Goal: Task Accomplishment & Management: Complete application form

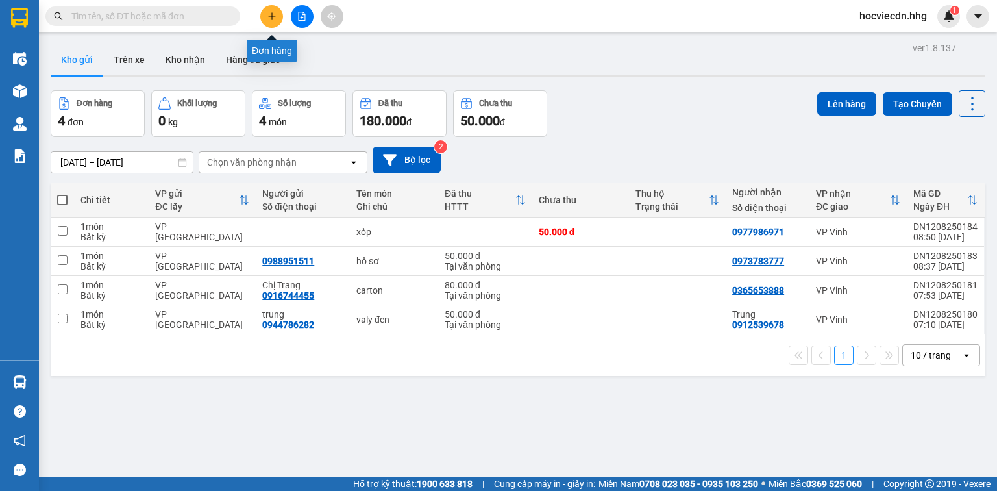
click at [273, 15] on icon "plus" at bounding box center [271, 16] width 9 height 9
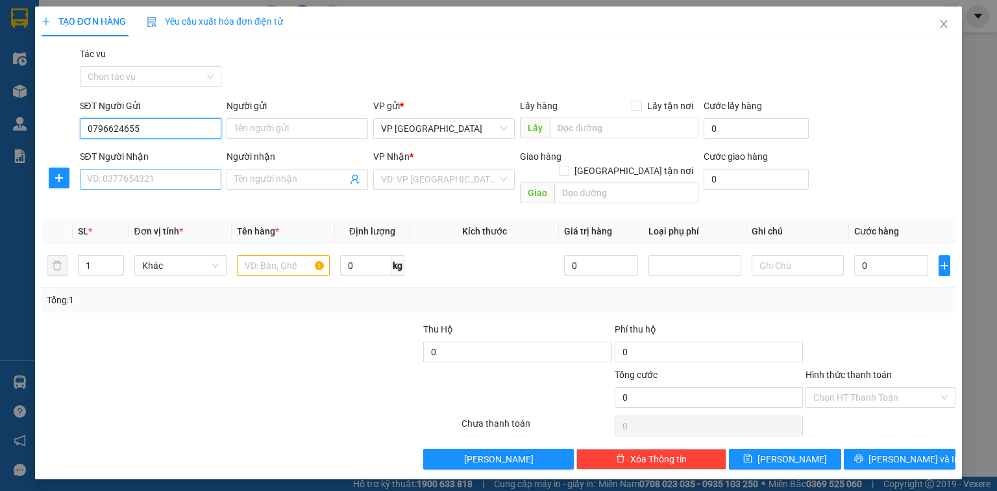
type input "0796624655"
click at [145, 186] on input "SĐT Người Nhận" at bounding box center [150, 179] width 141 height 21
type input "0986268533"
click at [267, 168] on div "Người nhận" at bounding box center [296, 158] width 141 height 19
click at [282, 190] on div "Người nhận Tên người nhận" at bounding box center [296, 171] width 141 height 45
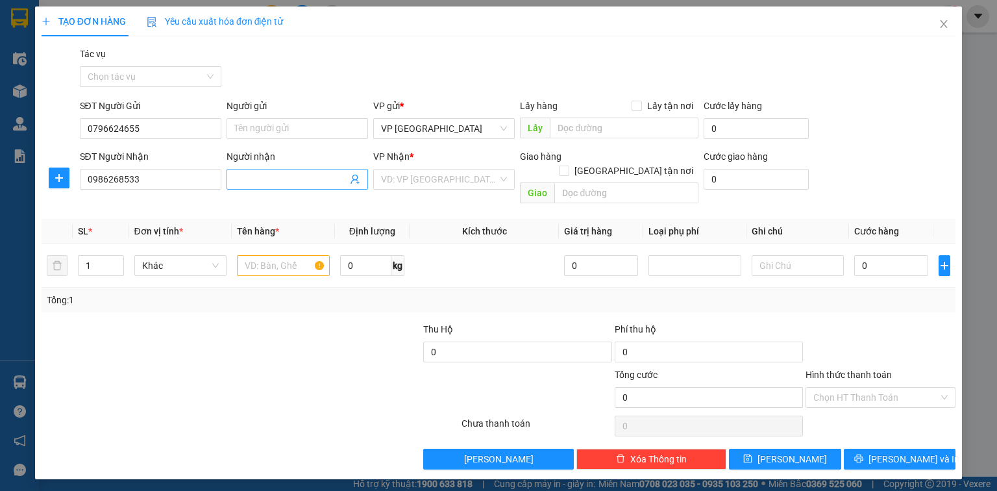
click at [251, 171] on span at bounding box center [296, 179] width 141 height 21
type input "A.Trung"
click at [620, 182] on input "text" at bounding box center [626, 192] width 144 height 21
type input "Cầu Cháng,[GEOGRAPHIC_DATA],[GEOGRAPHIC_DATA]"
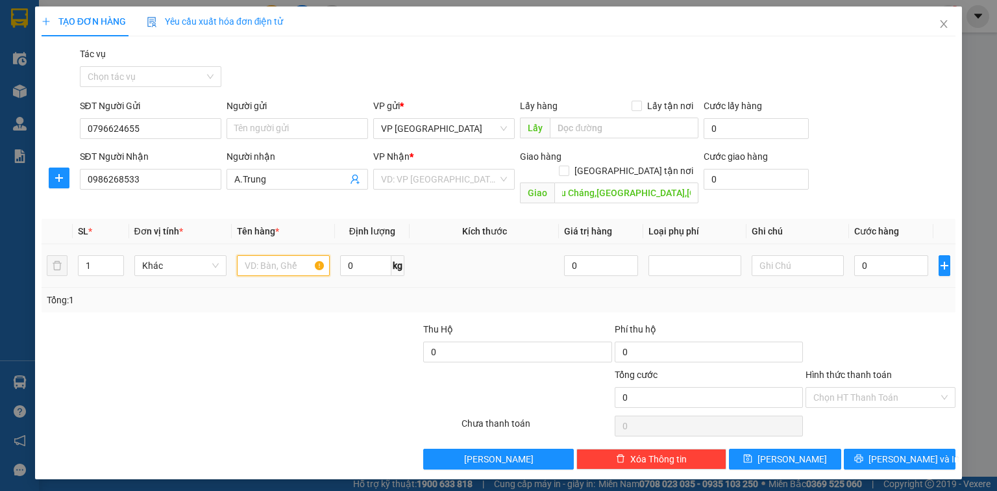
scroll to position [0, 0]
click at [278, 256] on input "text" at bounding box center [283, 265] width 93 height 21
type input "xốp"
click at [872, 255] on input "0" at bounding box center [891, 265] width 74 height 21
type input "5"
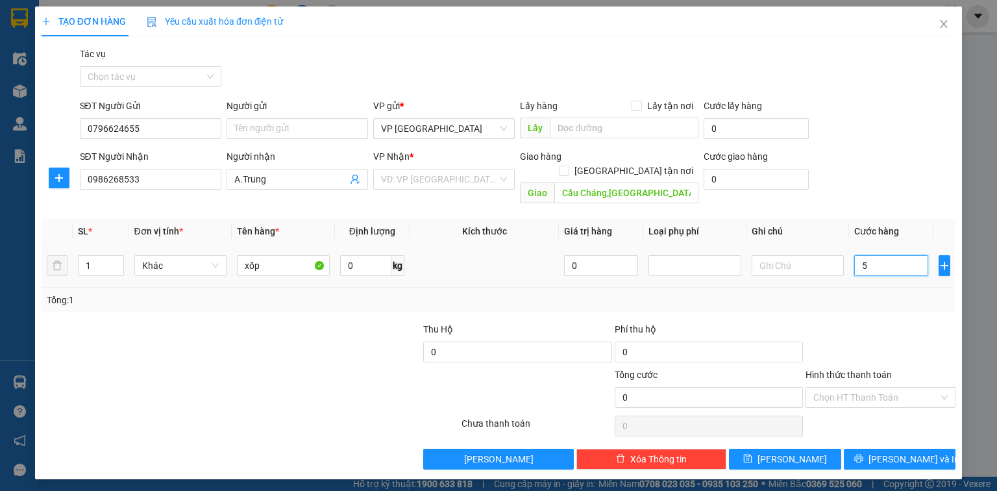
type input "5"
type input "50"
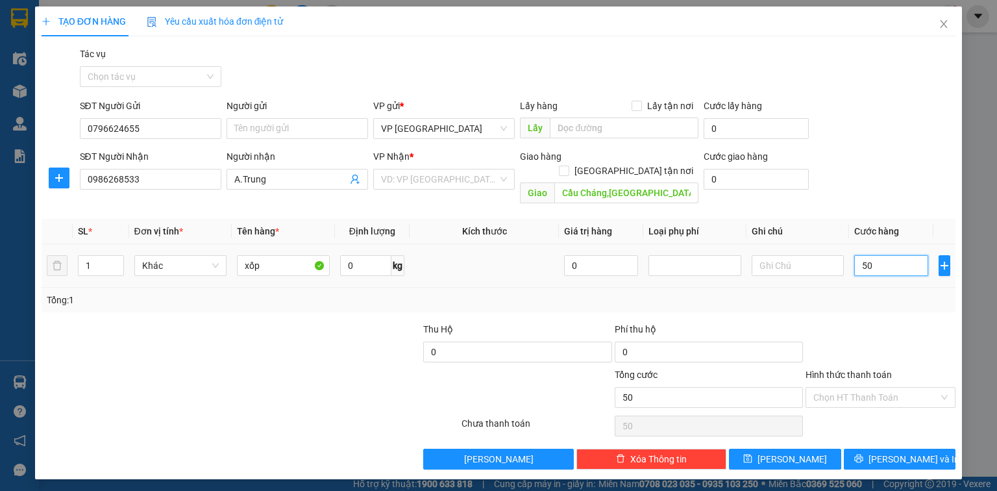
type input "500"
type input "5.000"
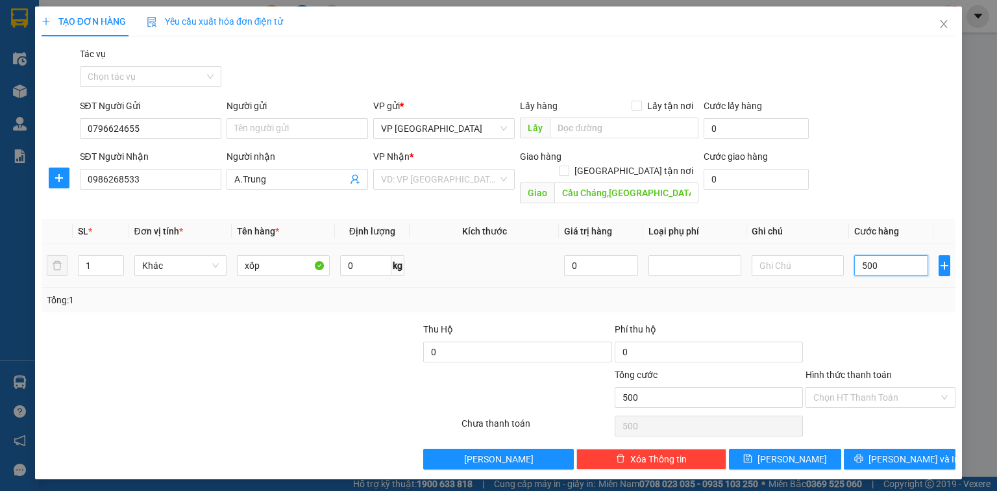
type input "5.000"
type input "50.000"
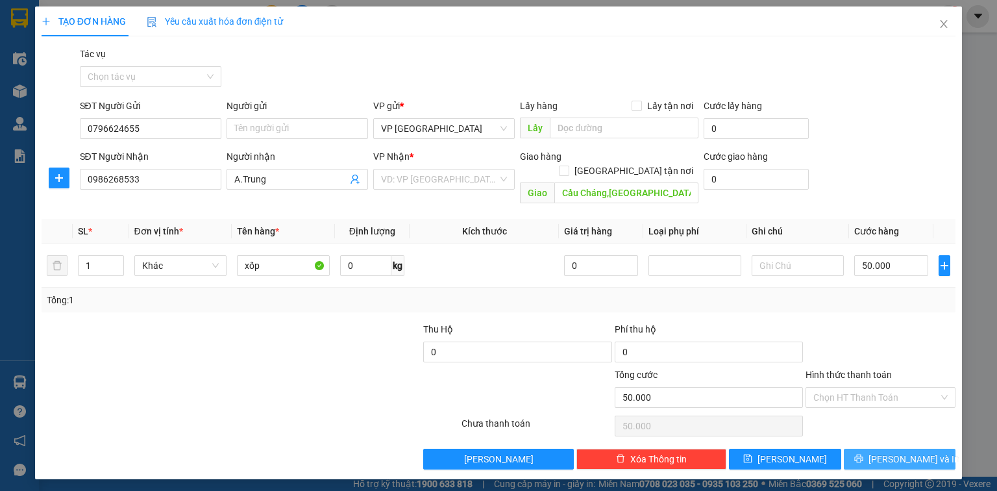
click at [903, 452] on span "[PERSON_NAME] và In" at bounding box center [913, 459] width 91 height 14
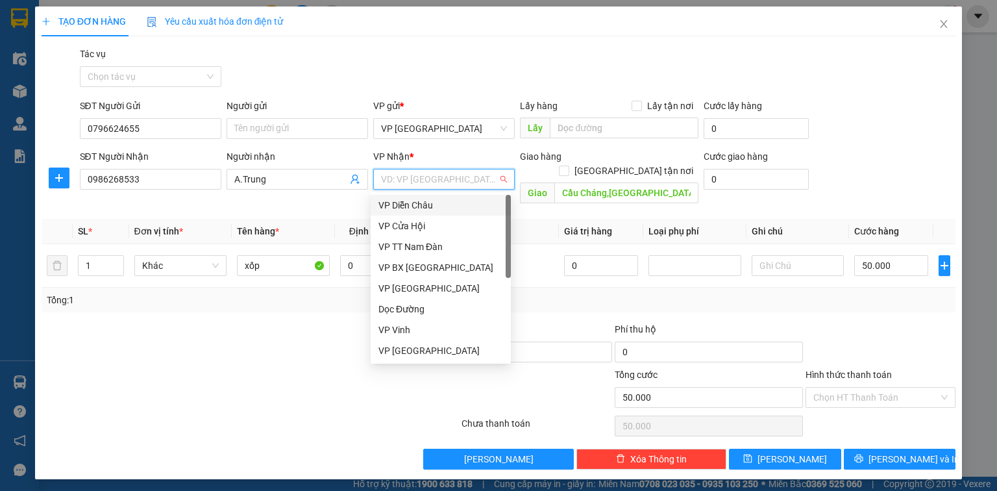
click at [400, 176] on input "search" at bounding box center [439, 178] width 117 height 19
click at [429, 312] on div "Dọc Đường" at bounding box center [440, 309] width 125 height 14
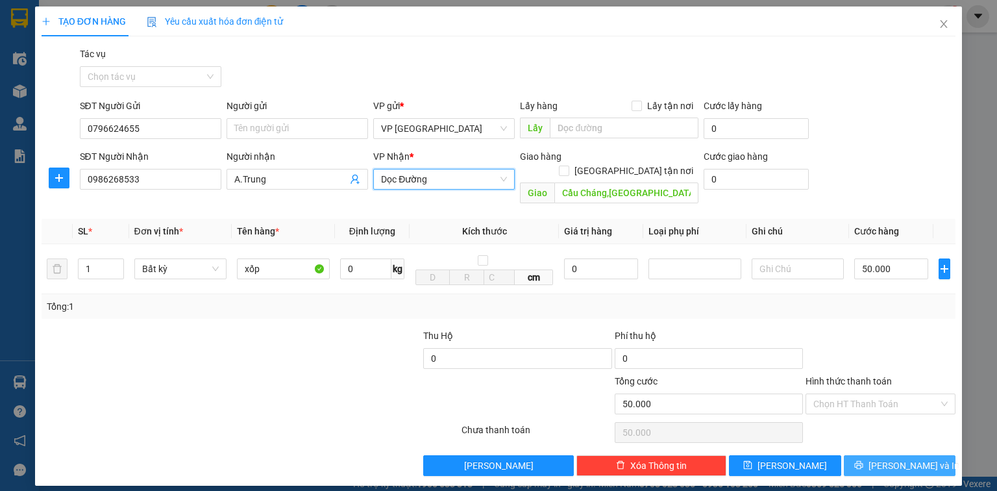
click at [915, 458] on span "[PERSON_NAME] và In" at bounding box center [913, 465] width 91 height 14
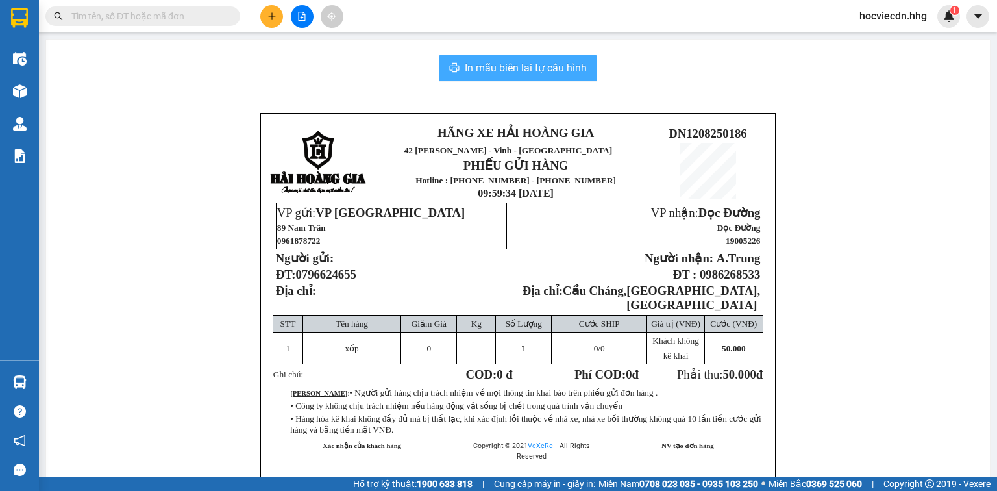
click at [504, 67] on span "In mẫu biên lai tự cấu hình" at bounding box center [526, 68] width 122 height 16
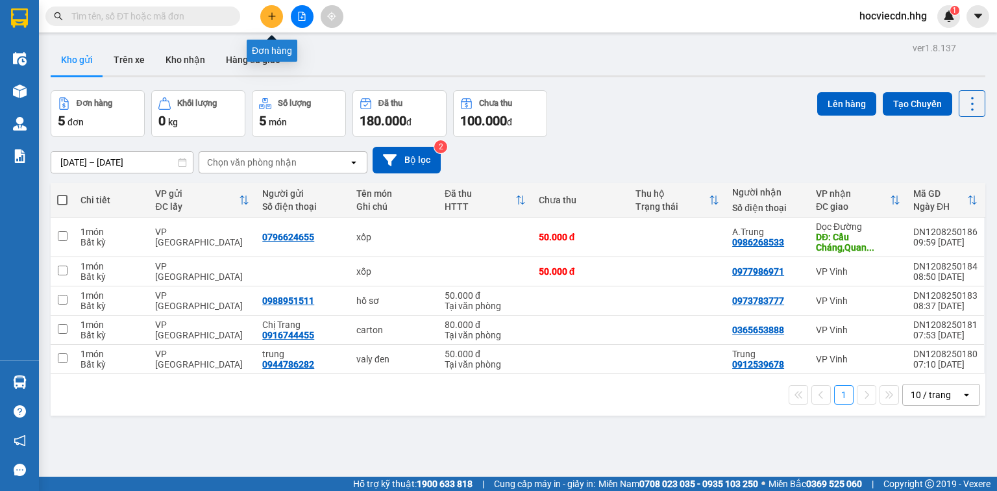
click at [267, 17] on icon "plus" at bounding box center [271, 16] width 9 height 9
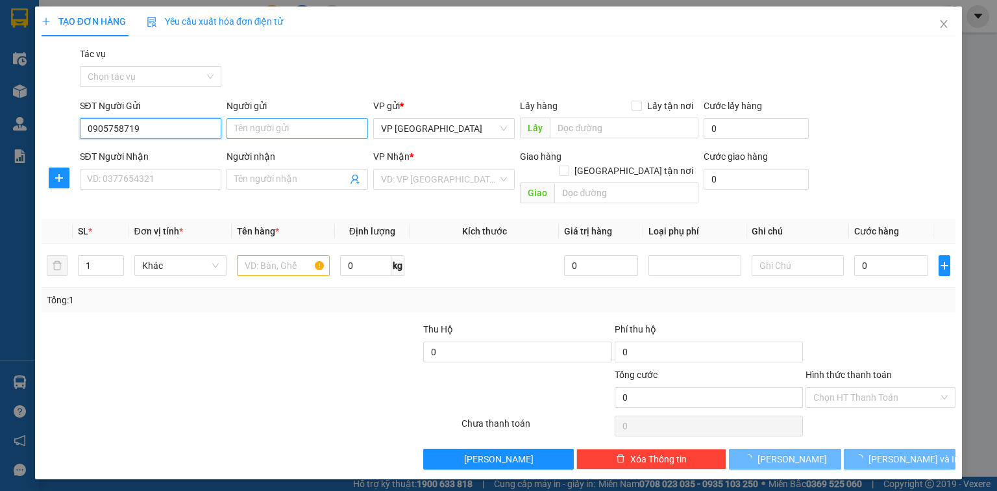
type input "0905758719"
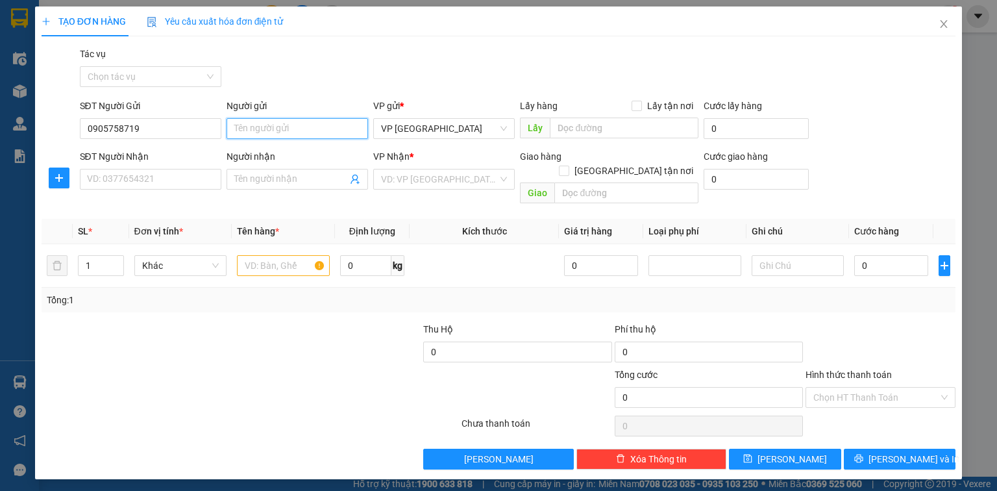
drag, startPoint x: 269, startPoint y: 125, endPoint x: 275, endPoint y: 130, distance: 8.3
click at [269, 125] on input "Người gửi" at bounding box center [296, 128] width 141 height 21
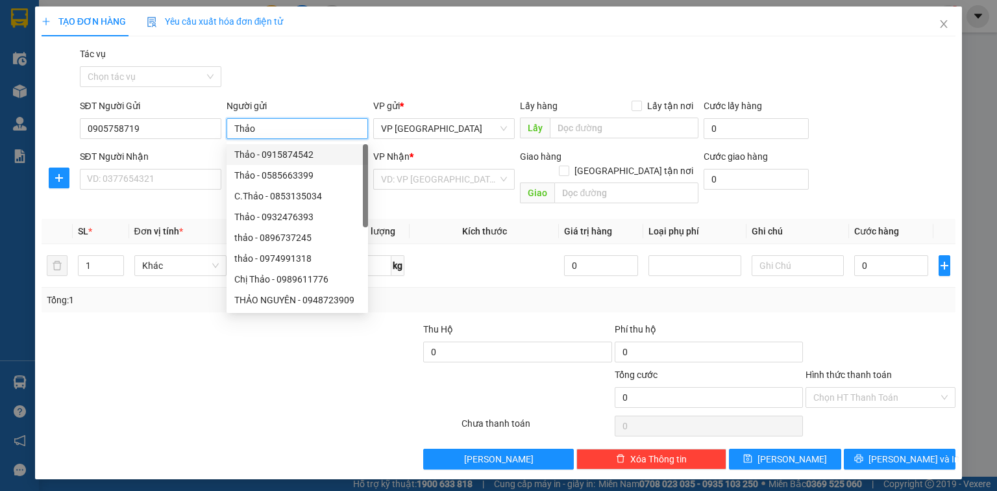
type input "Thảo"
click at [153, 190] on div "SĐT Người Nhận VD: 0377654321" at bounding box center [150, 171] width 141 height 45
click at [153, 186] on input "SĐT Người Nhận" at bounding box center [150, 179] width 141 height 21
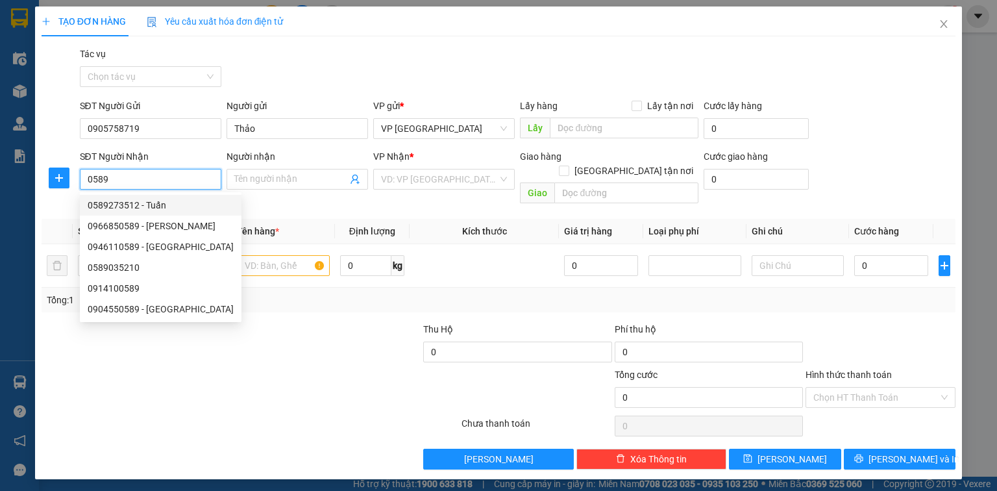
click at [145, 204] on div "0589273512 - Tuấn" at bounding box center [161, 205] width 146 height 14
type input "0589273512"
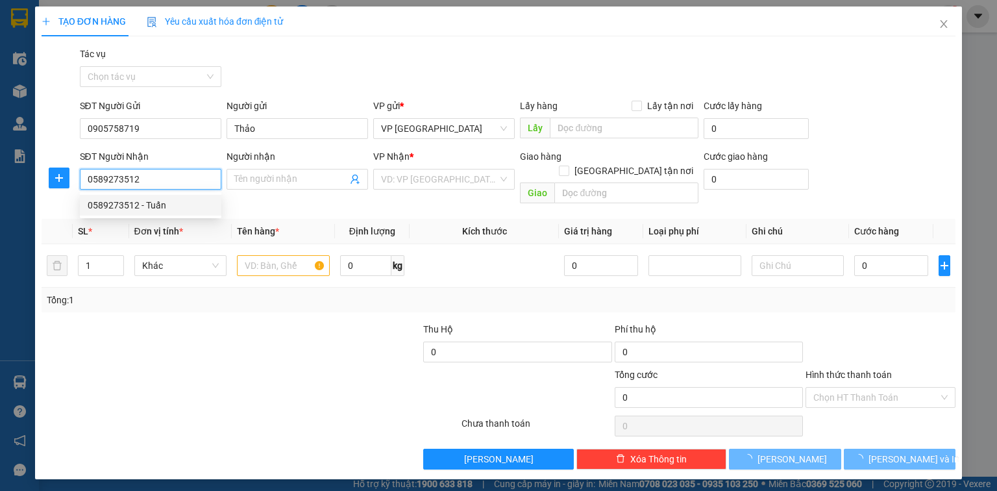
type input "Tuấn"
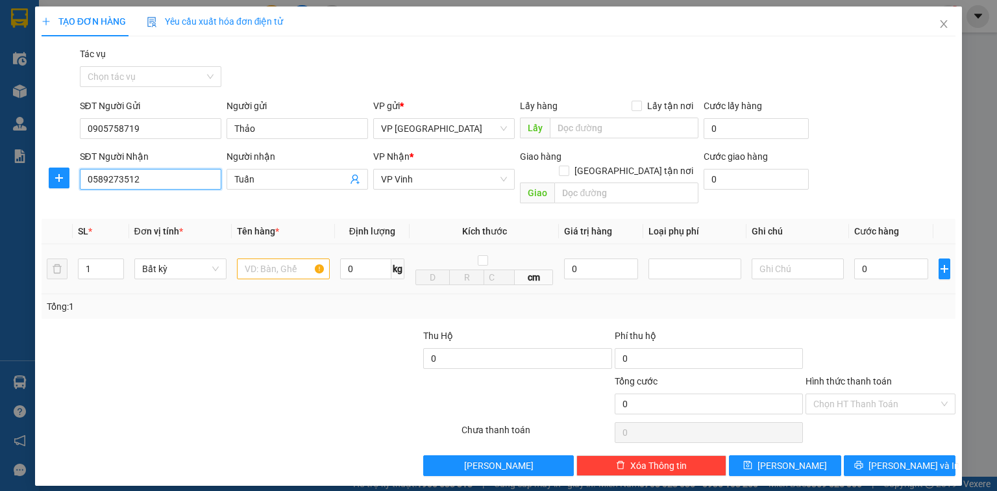
type input "0589273512"
click at [256, 258] on input "text" at bounding box center [283, 268] width 93 height 21
type input "bì trắng"
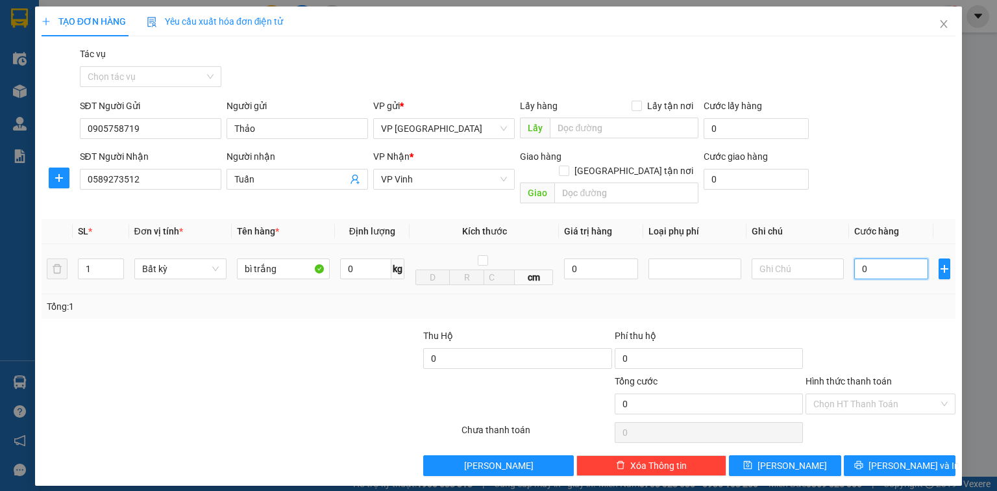
click at [878, 258] on input "0" at bounding box center [891, 268] width 74 height 21
type input "1"
type input "15"
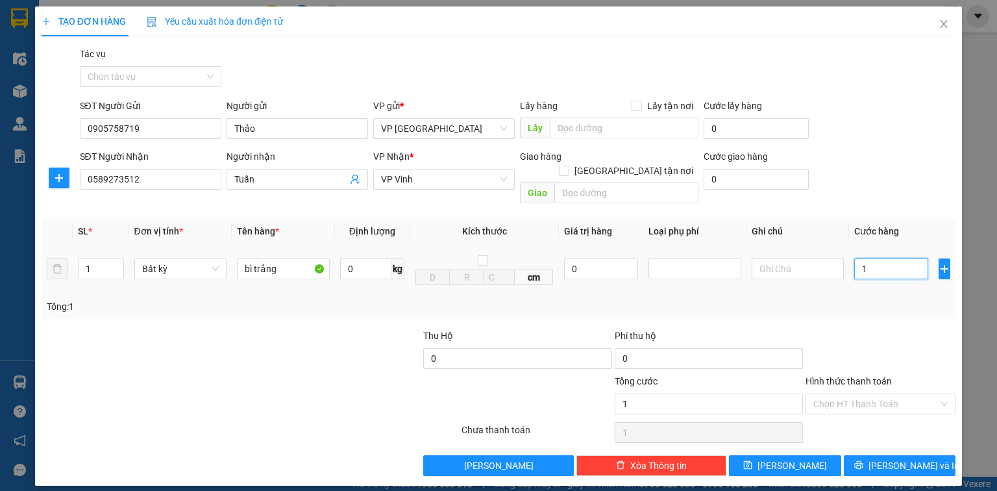
type input "15"
type input "150"
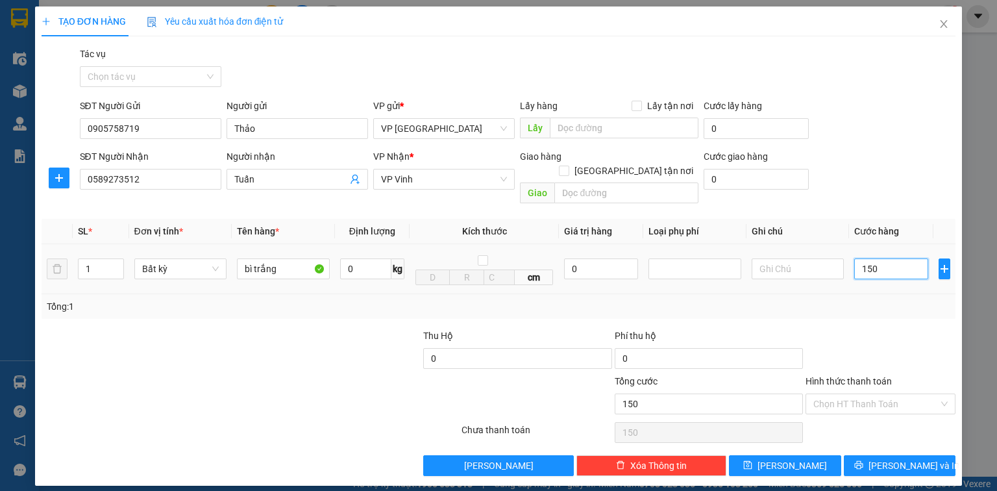
type input "1.500"
type input "15.000"
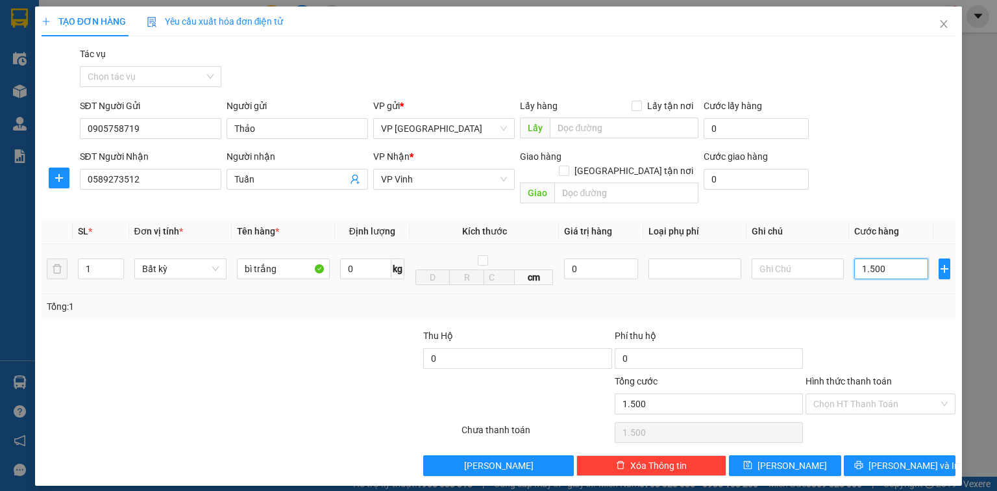
type input "15.000"
type input "150.000"
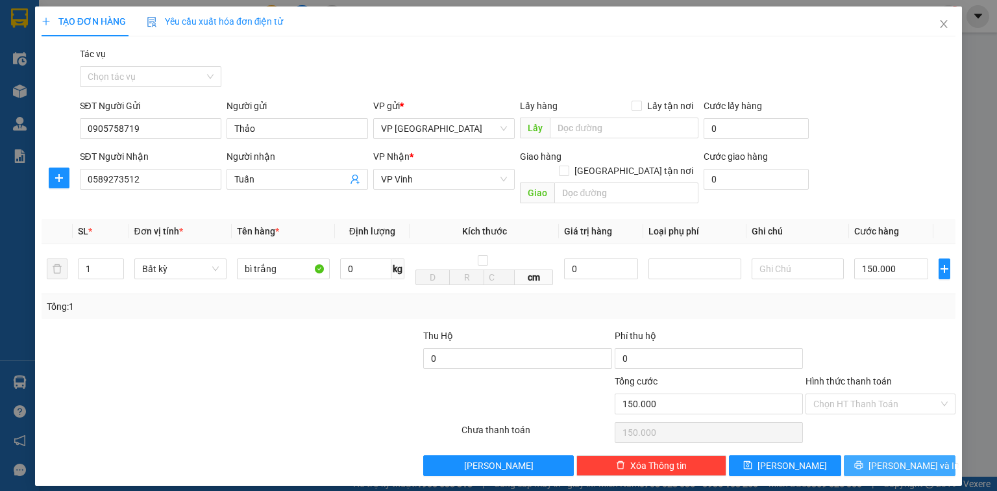
click at [905, 458] on span "[PERSON_NAME] và In" at bounding box center [913, 465] width 91 height 14
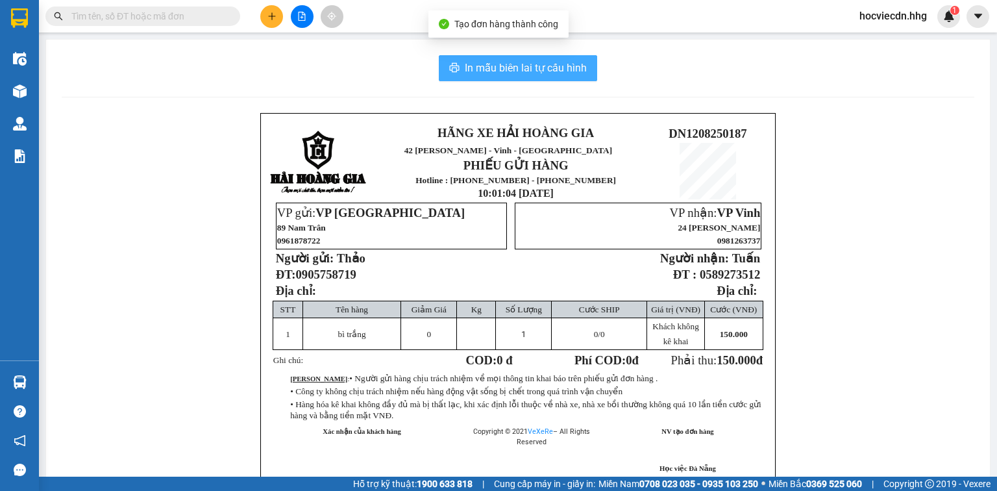
click at [498, 67] on span "In mẫu biên lai tự cấu hình" at bounding box center [526, 68] width 122 height 16
